Goal: Transaction & Acquisition: Register for event/course

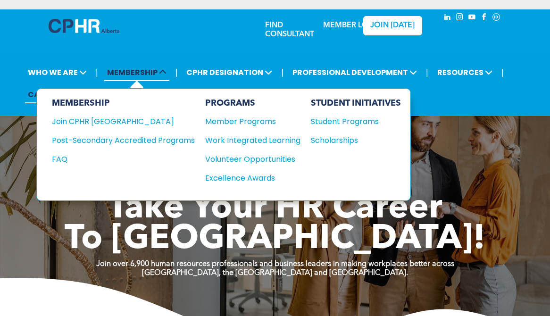
click at [140, 72] on span "MEMBERSHIP" at bounding box center [136, 72] width 65 height 17
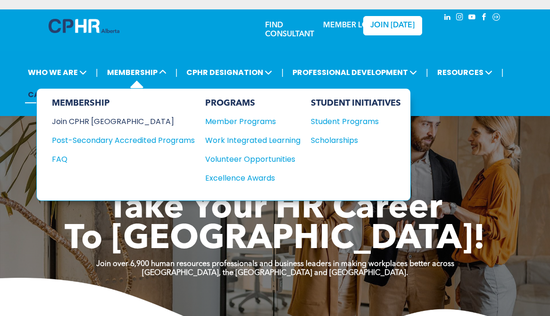
click at [98, 121] on div "Join CPHR [GEOGRAPHIC_DATA]" at bounding box center [116, 122] width 129 height 12
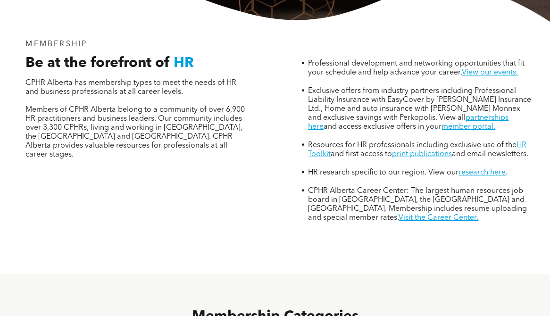
scroll to position [472, 0]
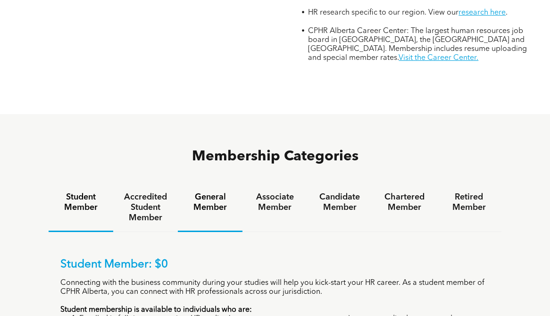
click at [218, 192] on h4 "General Member" at bounding box center [210, 202] width 48 height 21
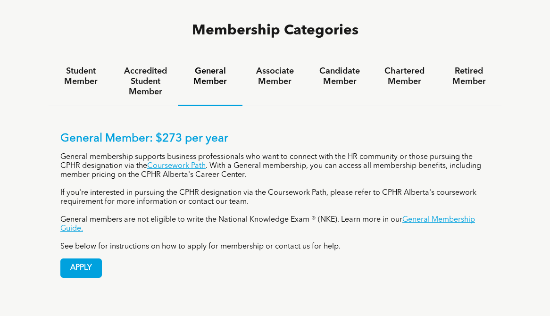
scroll to position [614, 0]
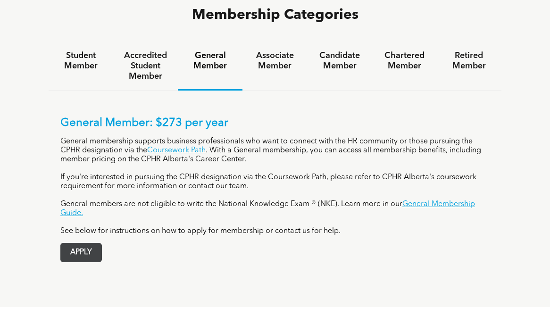
click at [97, 244] on span "APPLY" at bounding box center [81, 253] width 41 height 18
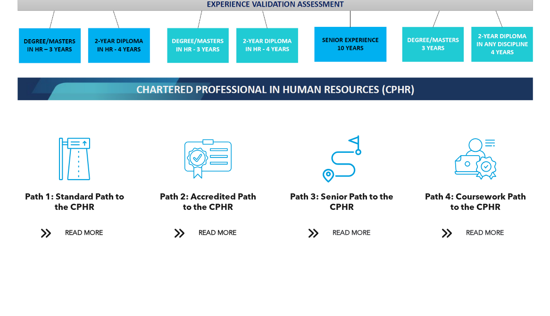
scroll to position [991, 0]
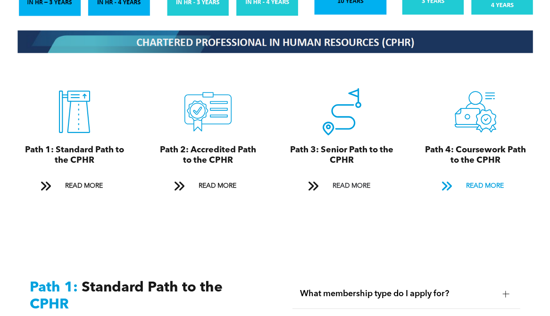
click at [453, 180] on span at bounding box center [447, 186] width 12 height 13
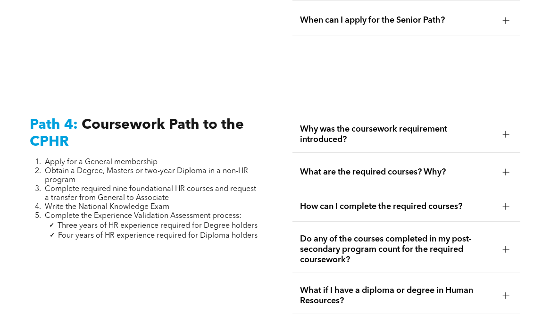
scroll to position [2797, 0]
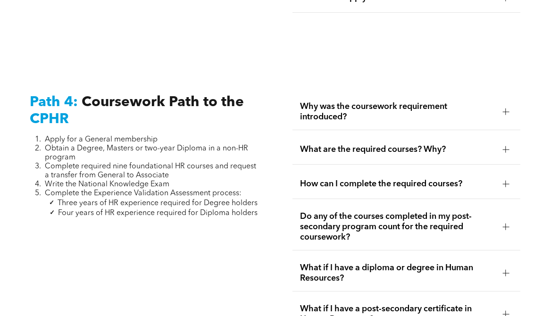
click at [502, 220] on div at bounding box center [506, 227] width 14 height 14
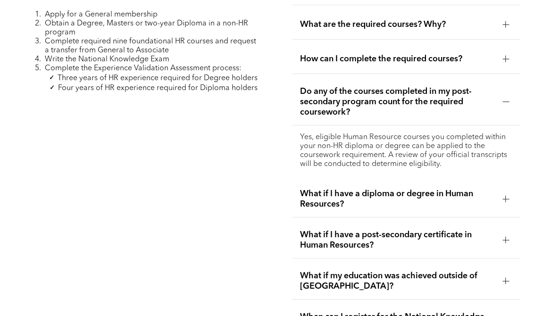
scroll to position [2939, 0]
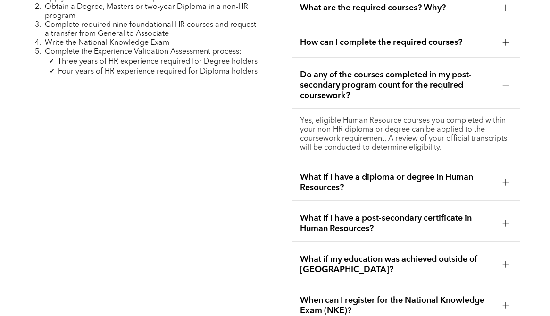
click at [503, 220] on div at bounding box center [506, 223] width 7 height 7
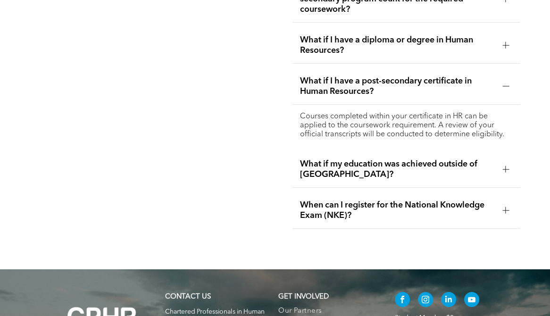
scroll to position [3033, 0]
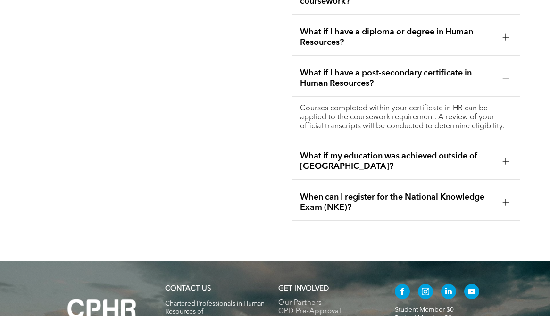
click at [509, 199] on div at bounding box center [506, 202] width 7 height 7
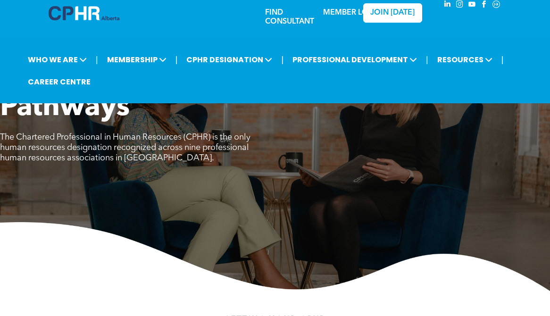
scroll to position [12, 0]
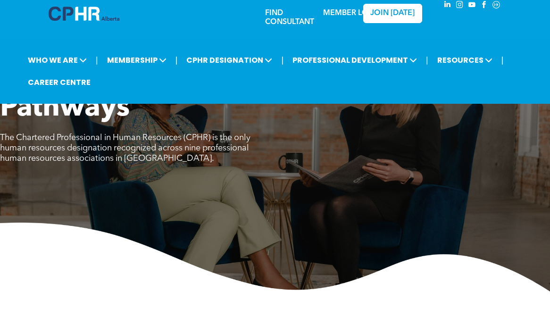
click at [344, 9] on link "MEMBER LOGIN" at bounding box center [352, 13] width 59 height 8
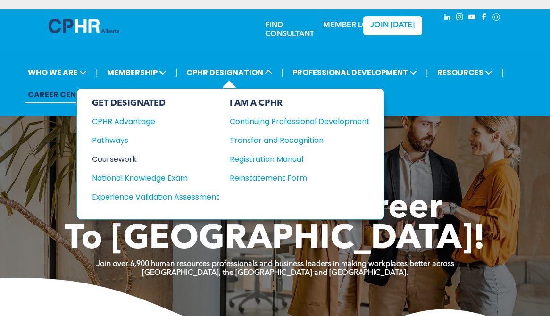
click at [129, 160] on div "Coursework" at bounding box center [149, 159] width 115 height 12
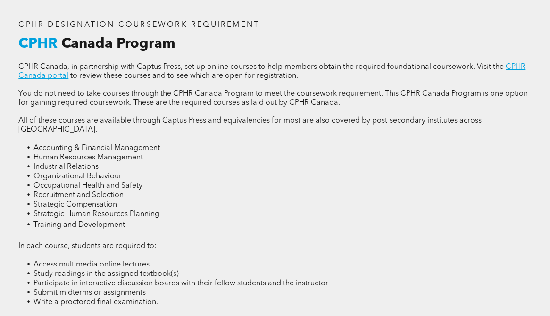
scroll to position [1227, 0]
